Goal: Check status: Check status

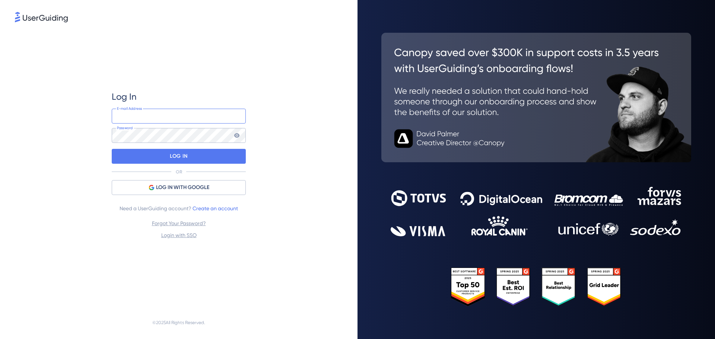
click at [174, 115] on input "email" at bounding box center [179, 116] width 134 height 15
click at [0, 339] on com-1password-button at bounding box center [0, 339] width 0 height 0
type input "[EMAIL_ADDRESS][DOMAIN_NAME]"
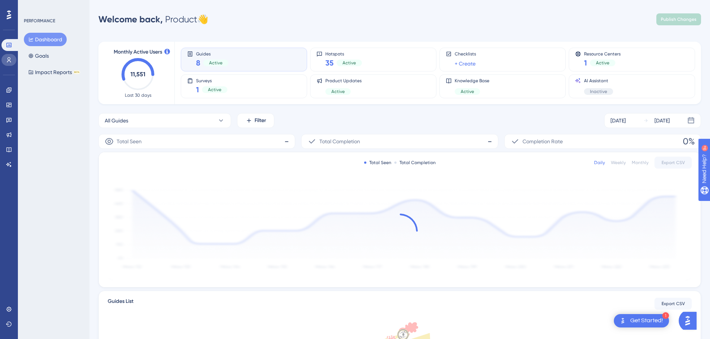
click at [14, 59] on link at bounding box center [8, 60] width 15 height 12
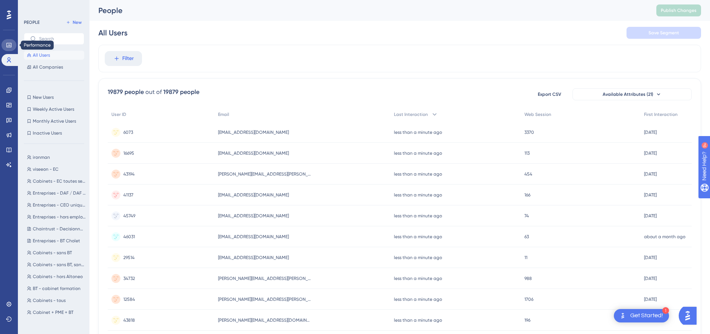
click at [6, 45] on link at bounding box center [8, 45] width 15 height 12
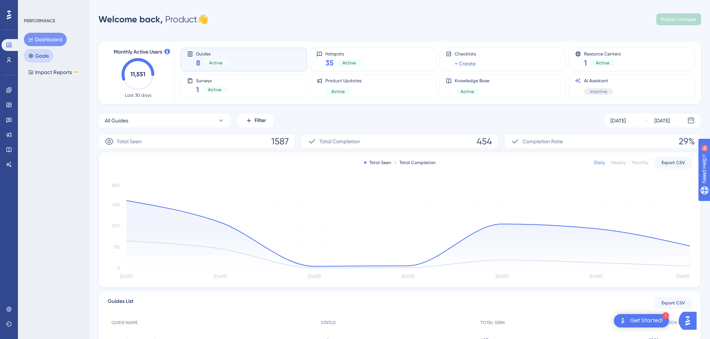
click at [48, 58] on button "Goals" at bounding box center [38, 55] width 29 height 13
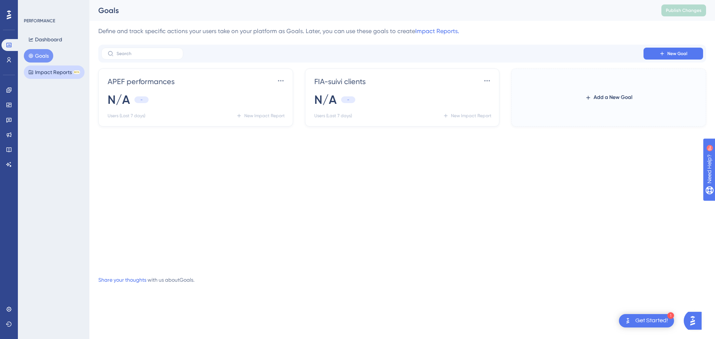
click at [48, 72] on button "Impact Reports BETA" at bounding box center [54, 72] width 61 height 13
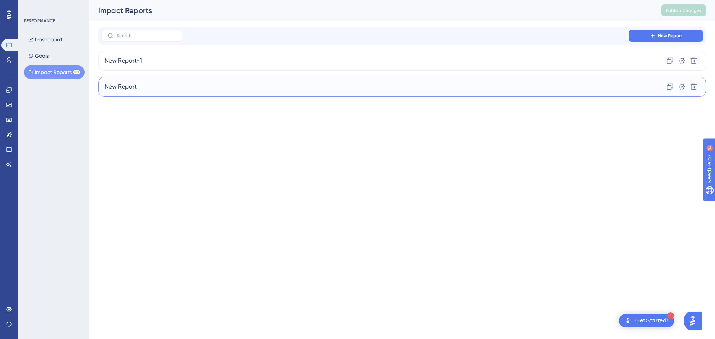
click at [171, 87] on div "New Report Clone Settings Delete" at bounding box center [402, 87] width 608 height 20
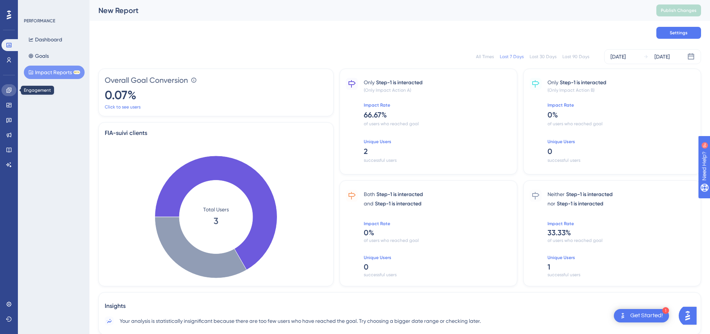
click at [12, 89] on link at bounding box center [8, 90] width 15 height 12
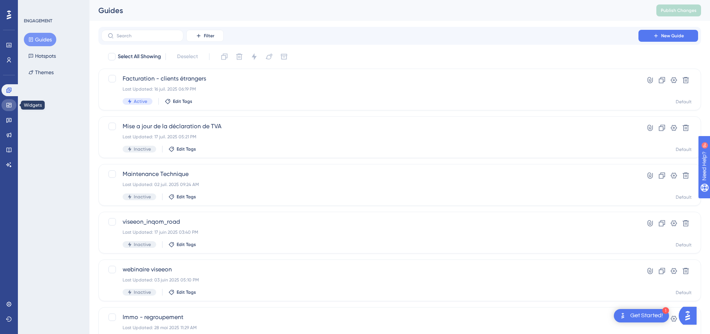
click at [11, 105] on icon at bounding box center [9, 105] width 6 height 6
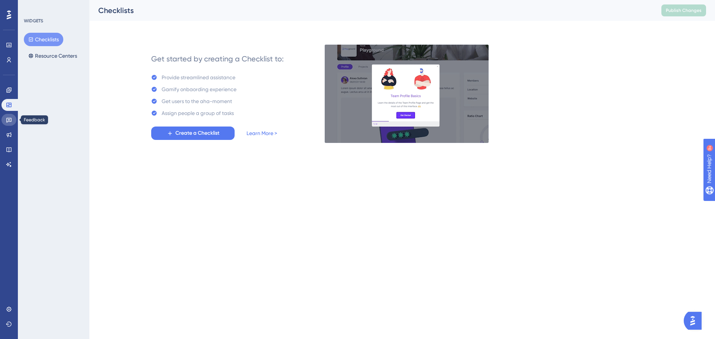
click at [8, 124] on link at bounding box center [8, 120] width 15 height 12
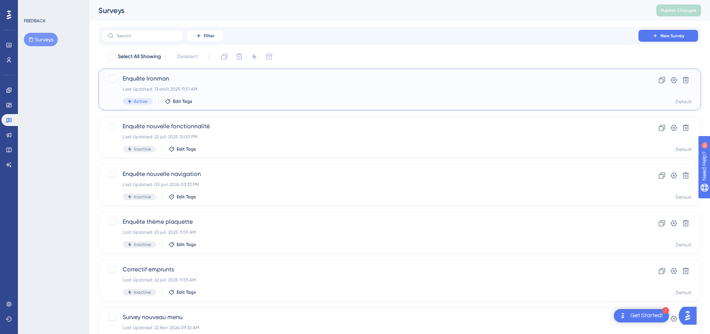
click at [200, 84] on div "Enquête Ironman Last Updated: 13 août 2025 11:51 AM Active Edit Tags" at bounding box center [370, 89] width 494 height 31
